Goal: Transaction & Acquisition: Purchase product/service

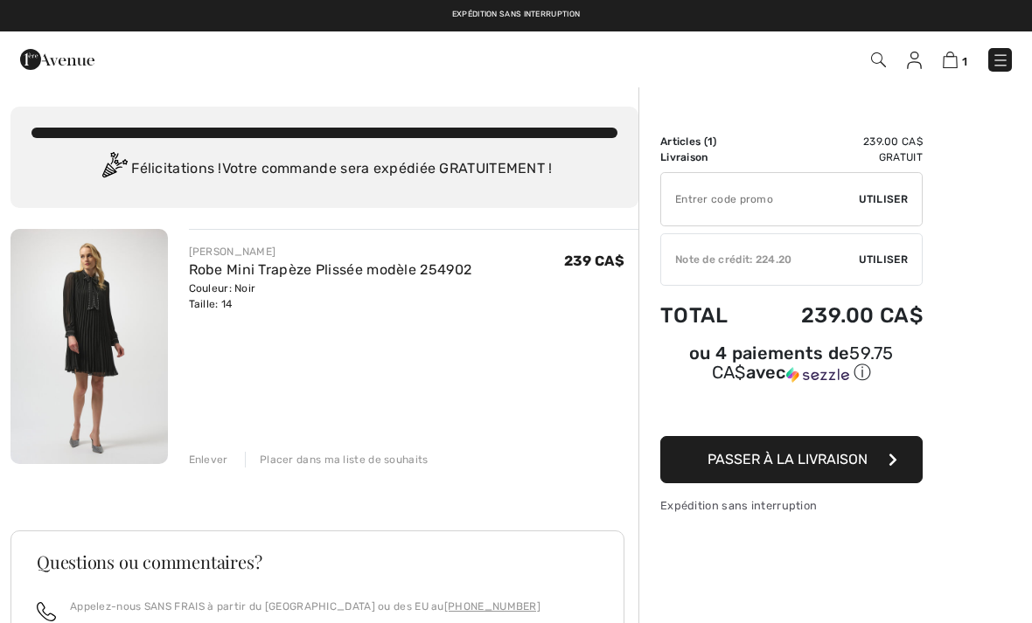
click at [788, 259] on div "Note de crédit: 224.20" at bounding box center [760, 260] width 198 height 16
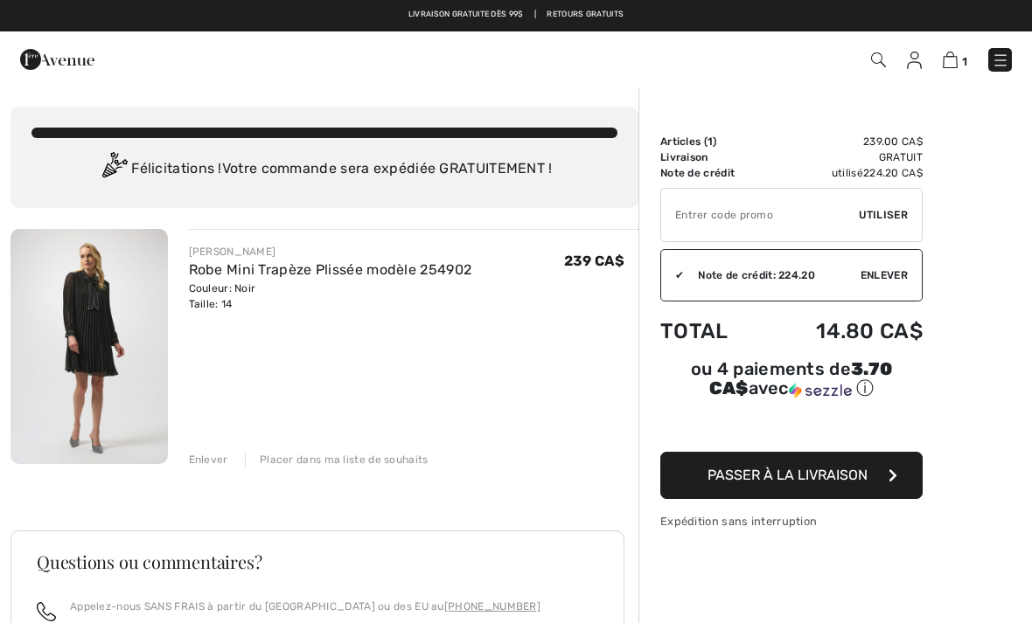
click at [792, 479] on span "Passer à la livraison" at bounding box center [787, 475] width 160 height 17
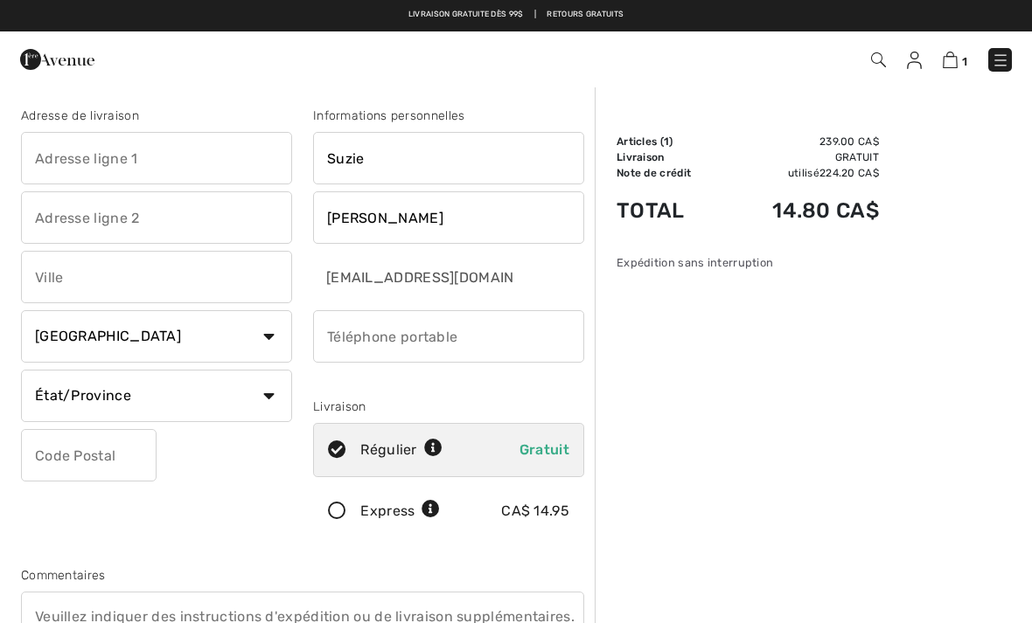
click at [54, 164] on input "text" at bounding box center [156, 158] width 271 height 52
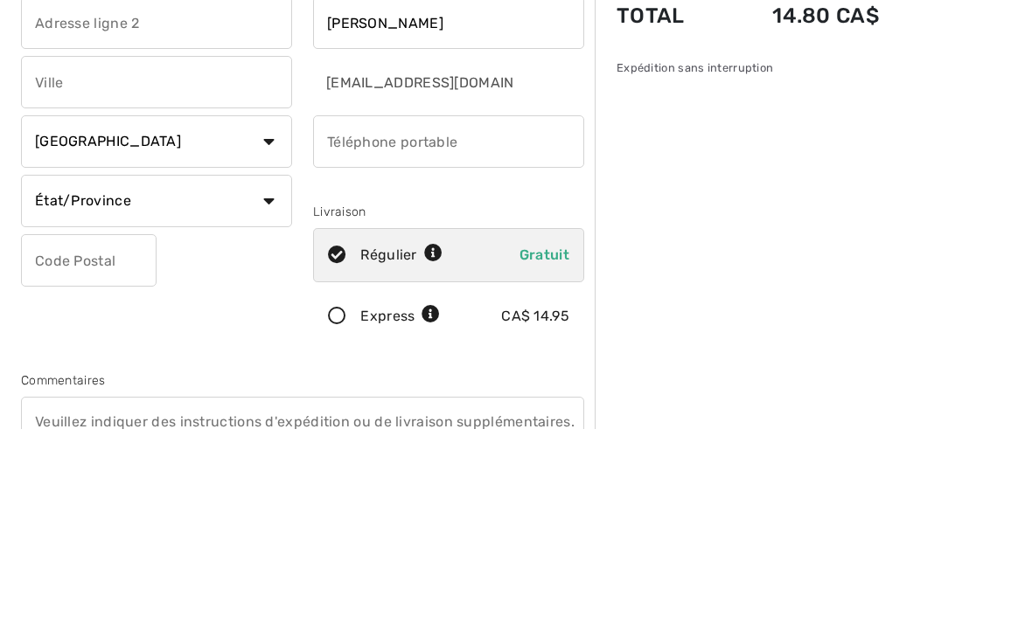
type input "250 rue de la Belize"
click at [43, 251] on input "text" at bounding box center [156, 277] width 271 height 52
type input "La Prairie"
click at [160, 370] on select "État/Province Alberta Colombie-Britannique Ile-du-Prince-Edward Manitoba Nouvea…" at bounding box center [156, 396] width 271 height 52
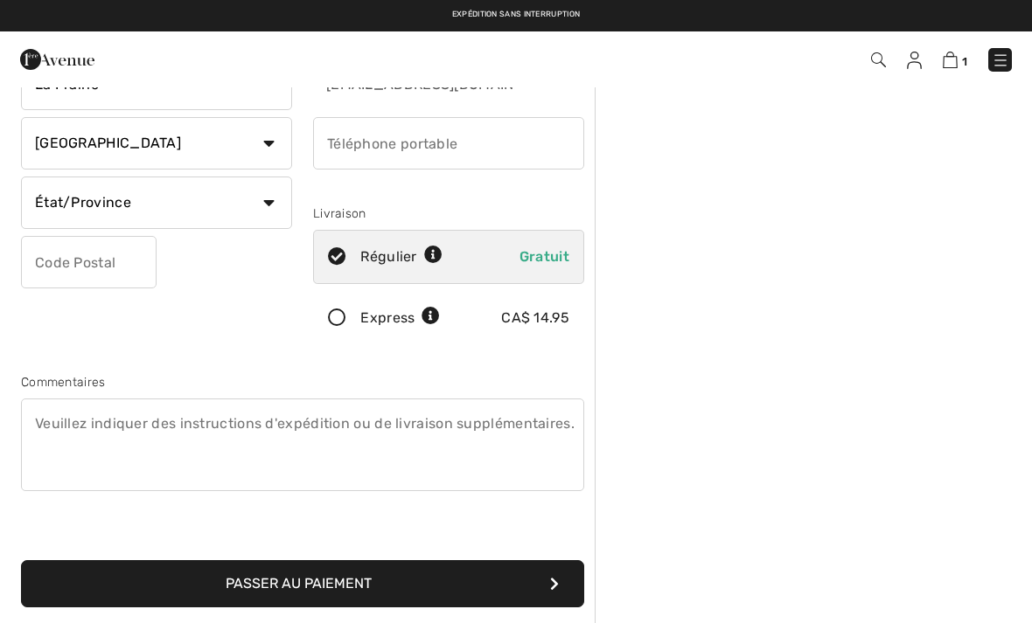
select select "QC"
click at [46, 272] on input "text" at bounding box center [89, 262] width 136 height 52
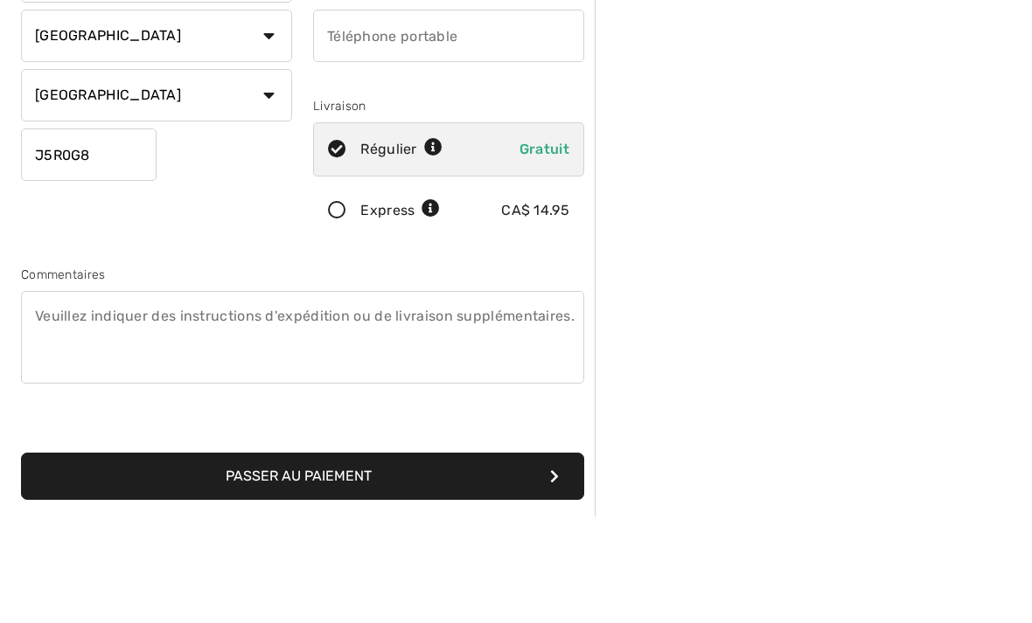
type input "J5R0G8"
click at [341, 117] on input "phone" at bounding box center [448, 143] width 271 height 52
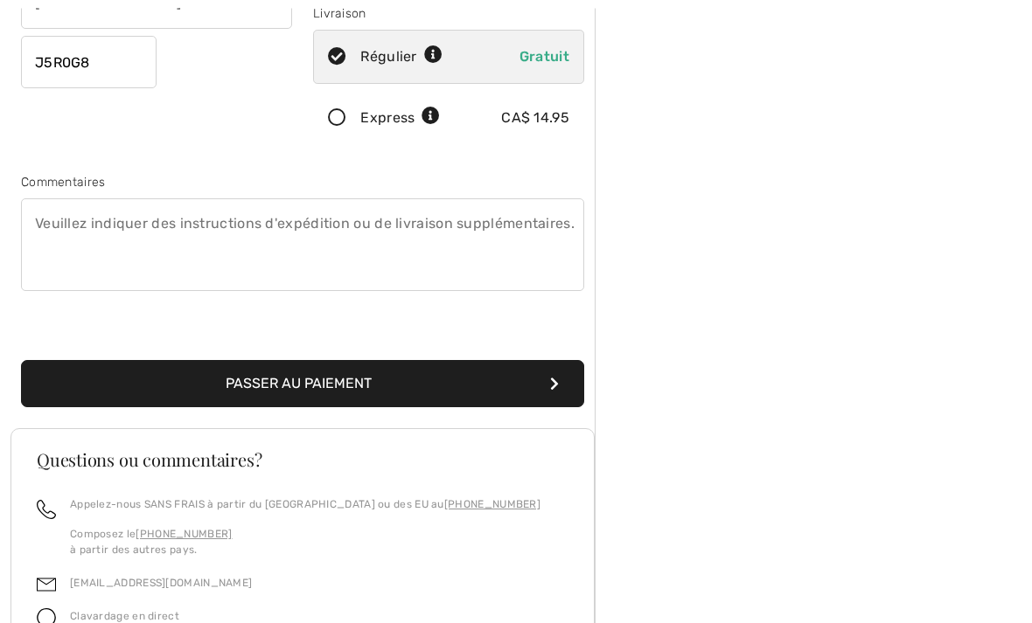
scroll to position [394, 0]
type input "5142620314"
click at [301, 380] on button "Passer au paiement" at bounding box center [302, 383] width 563 height 47
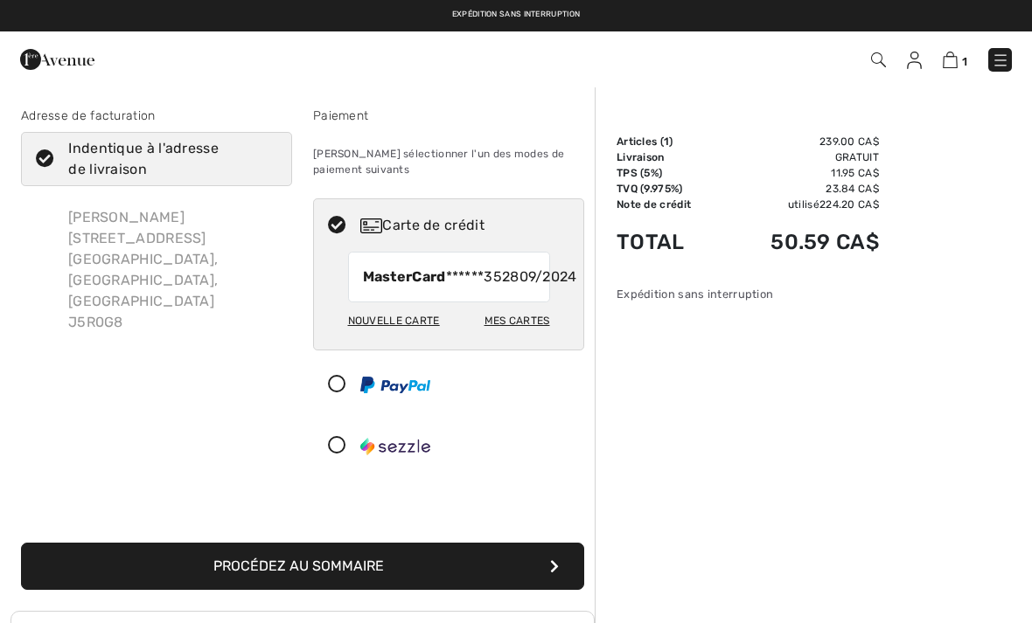
scroll to position [55, 0]
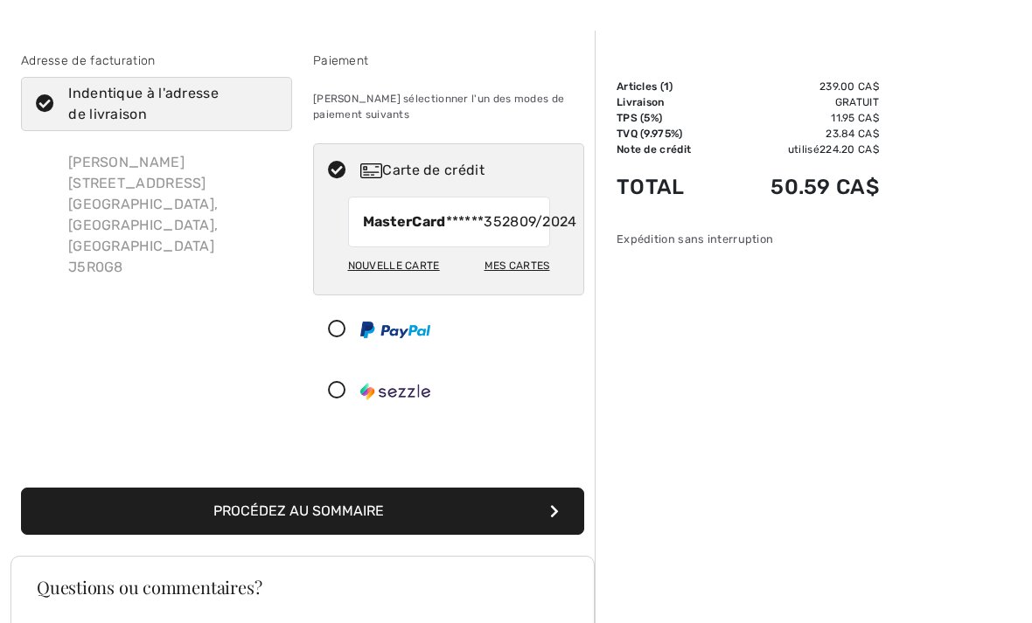
click at [406, 281] on div "Nouvelle carte" at bounding box center [394, 266] width 92 height 30
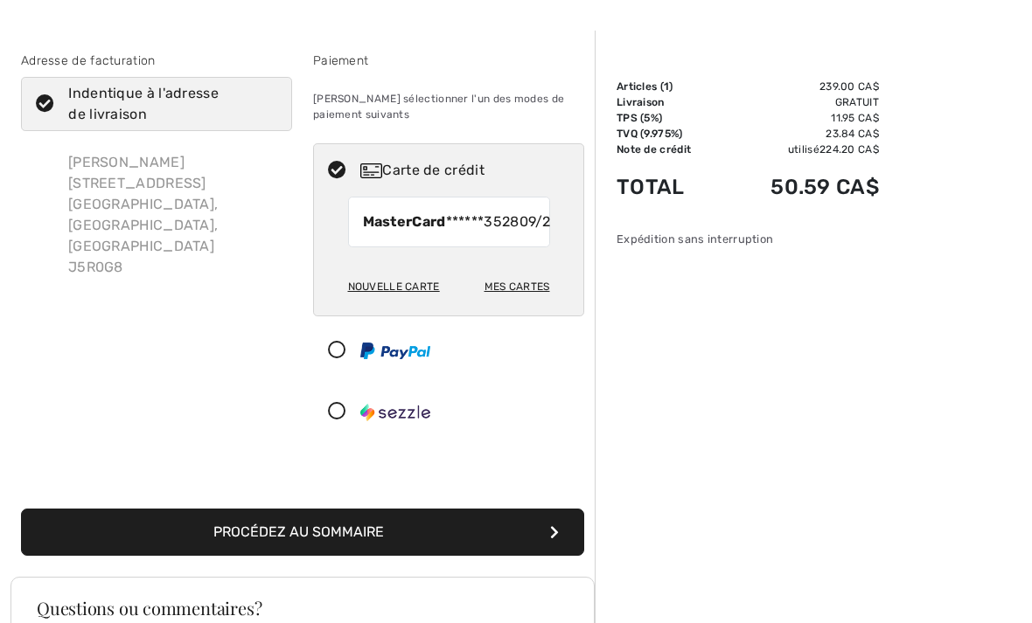
radio input "true"
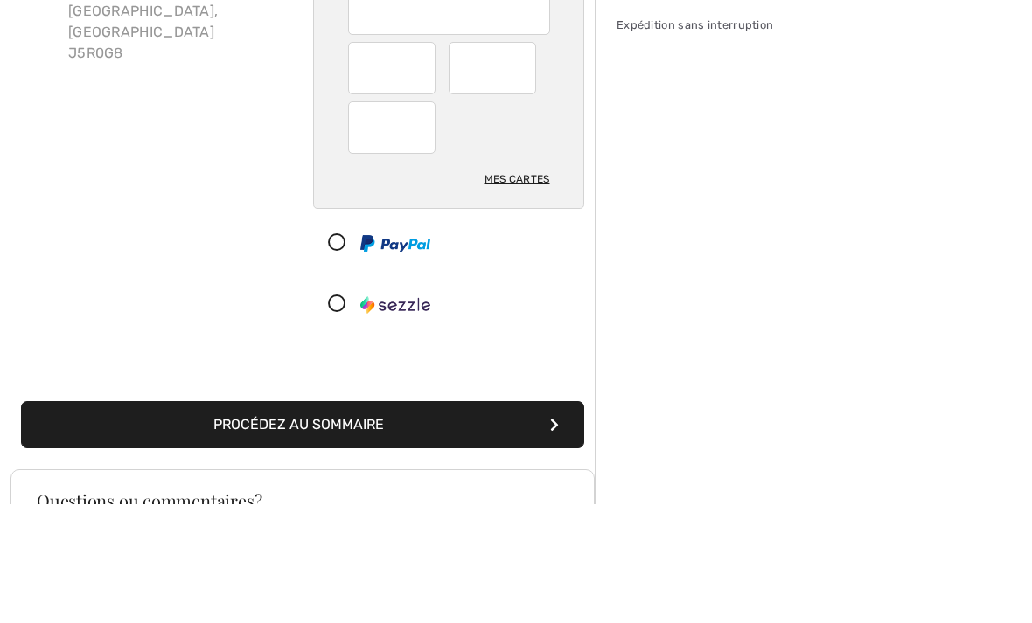
scroll to position [270, 0]
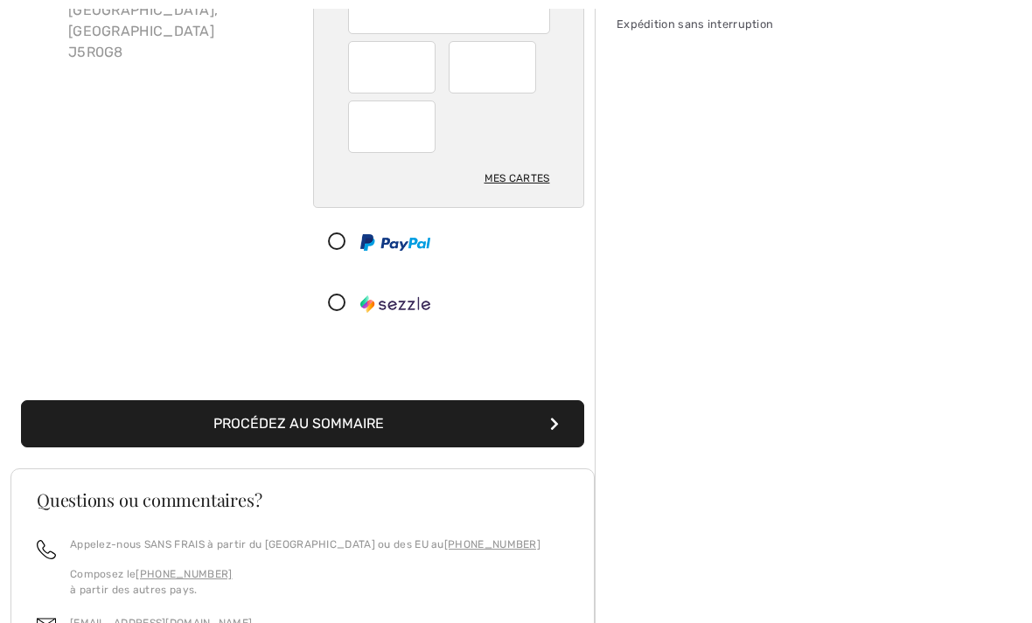
click at [325, 430] on button "Procédez au sommaire" at bounding box center [302, 424] width 563 height 47
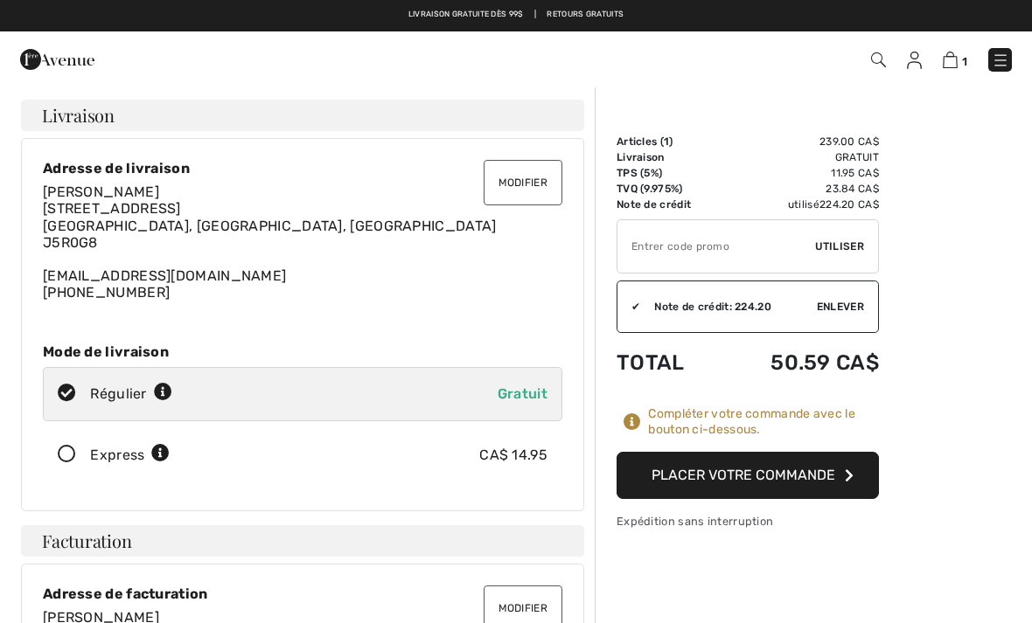
click at [742, 478] on button "Placer votre commande" at bounding box center [747, 475] width 262 height 47
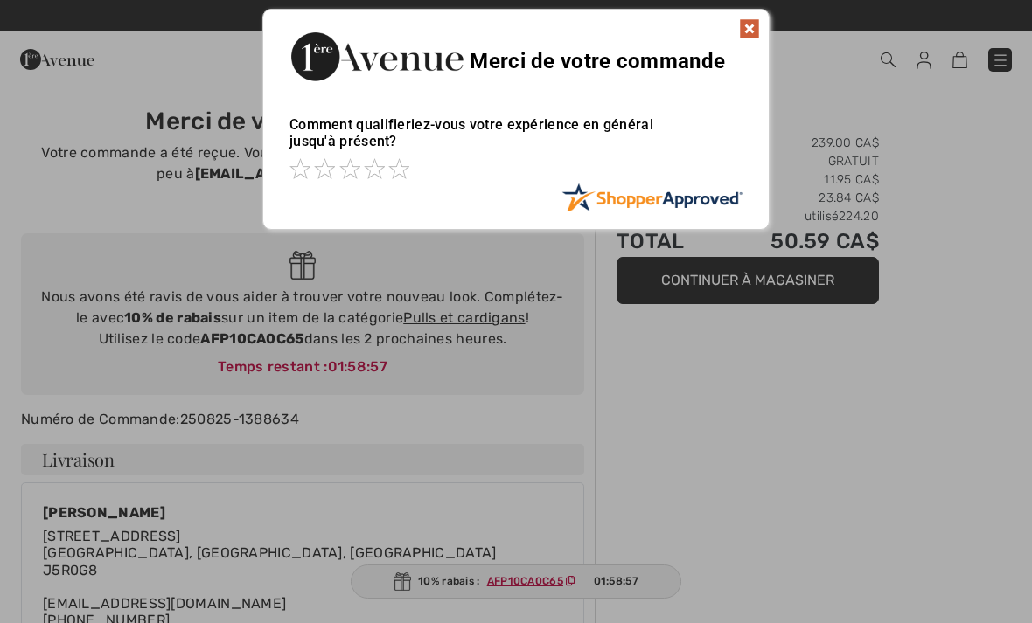
click at [742, 37] on img at bounding box center [749, 28] width 21 height 21
